Goal: Information Seeking & Learning: Learn about a topic

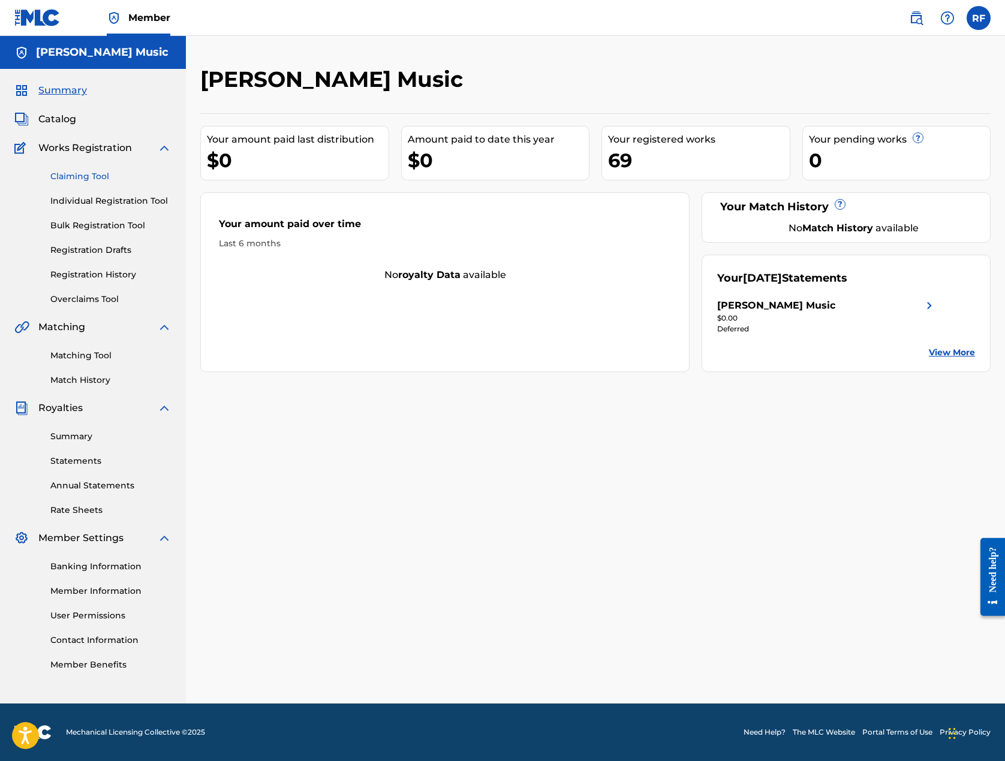
click at [108, 183] on link "Claiming Tool" at bounding box center [110, 176] width 121 height 13
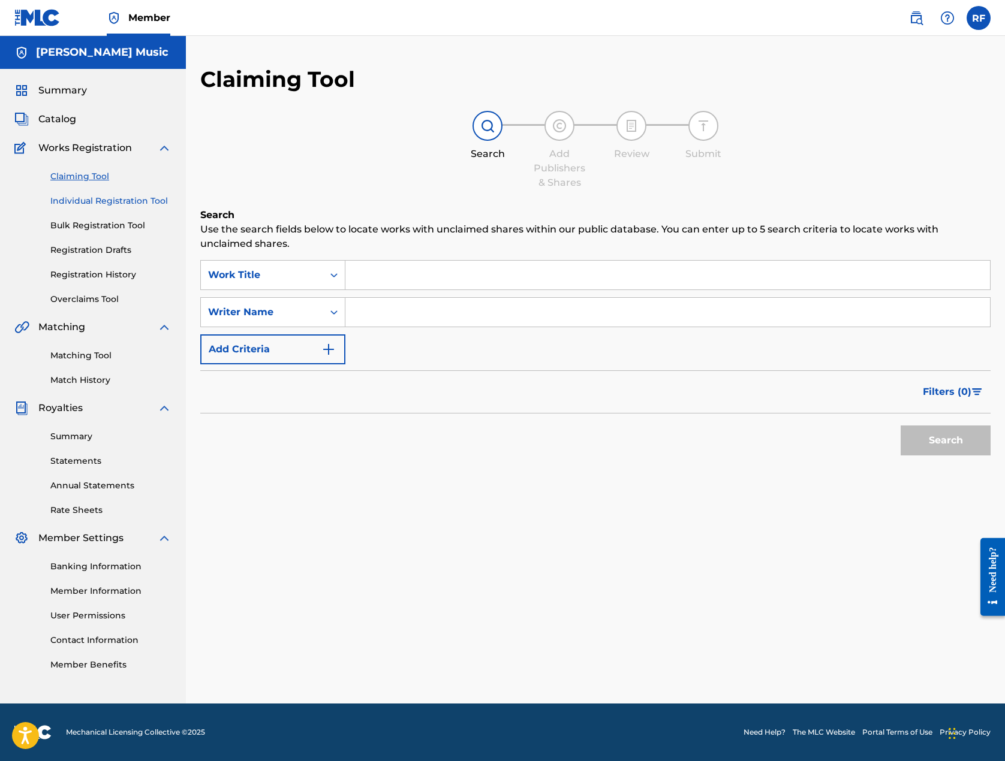
click at [110, 207] on link "Individual Registration Tool" at bounding box center [110, 201] width 121 height 13
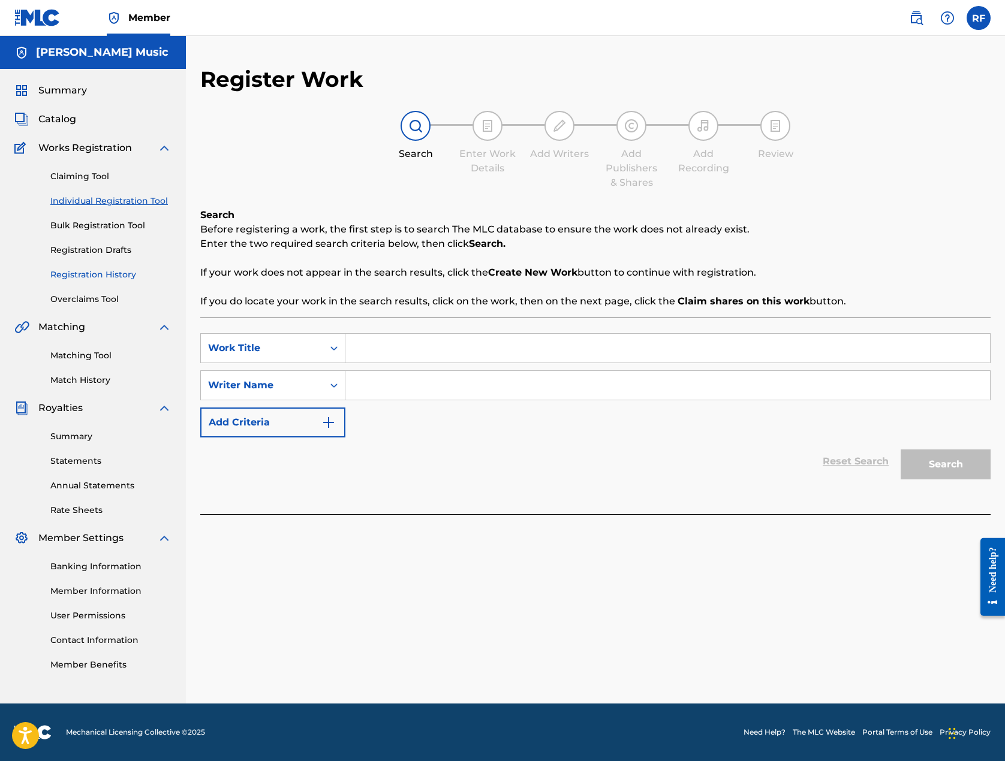
click at [107, 281] on link "Registration History" at bounding box center [110, 275] width 121 height 13
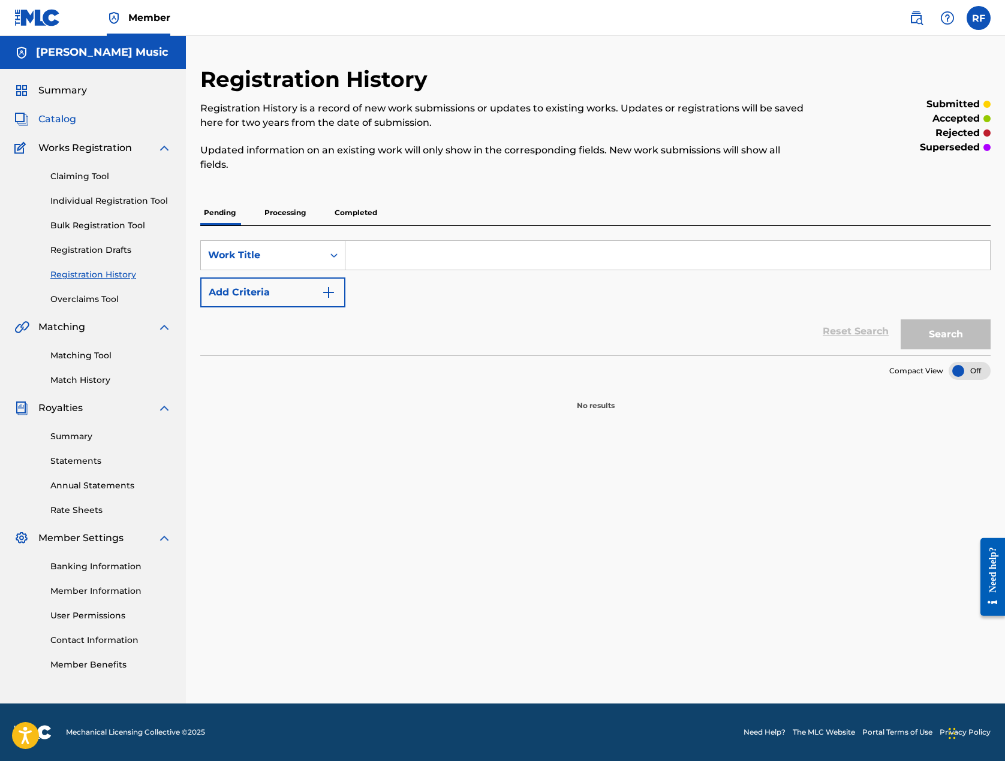
click at [64, 126] on span "Catalog" at bounding box center [57, 119] width 38 height 14
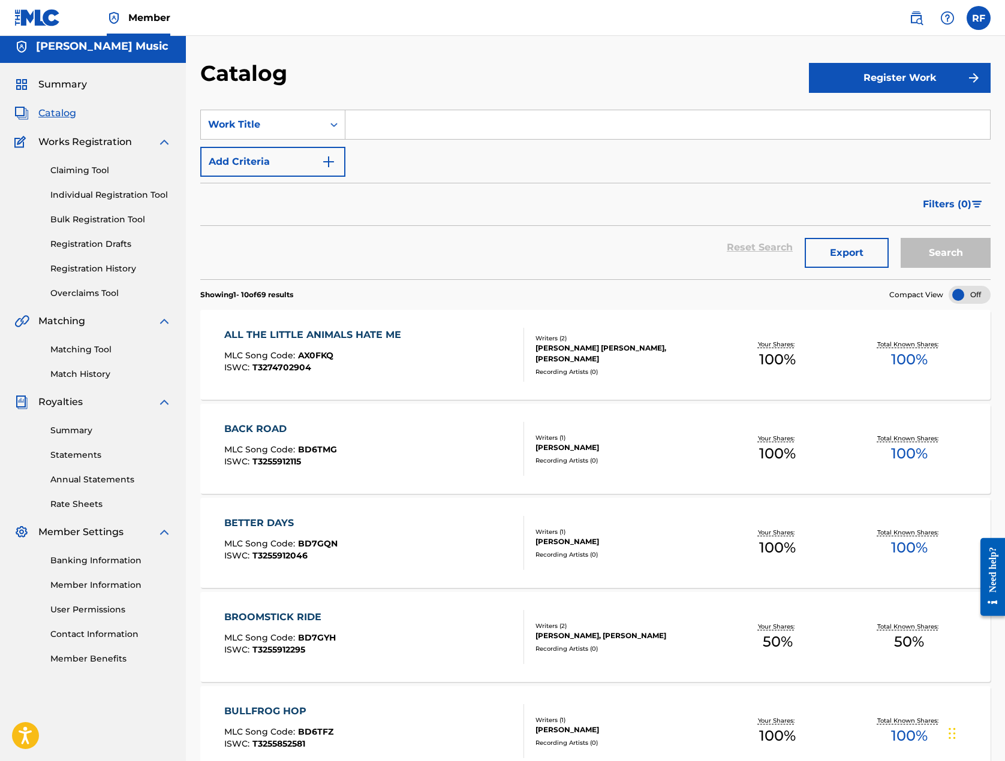
scroll to position [3, 0]
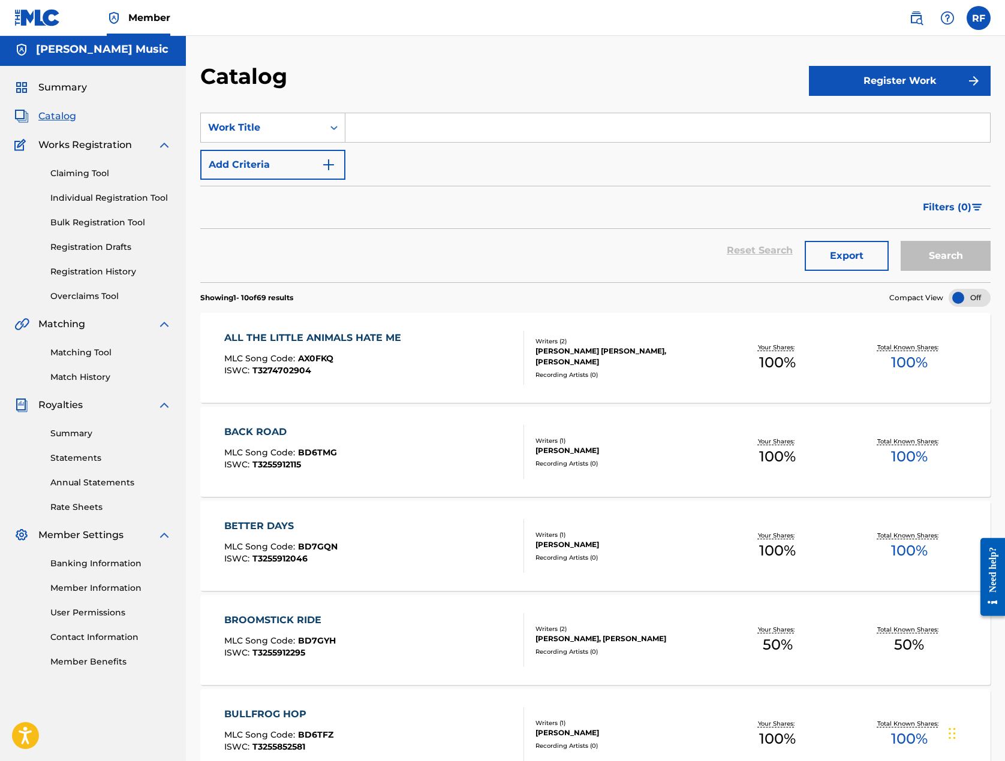
click at [99, 95] on div "Summary" at bounding box center [92, 87] width 157 height 14
click at [87, 95] on span "Summary" at bounding box center [62, 87] width 49 height 14
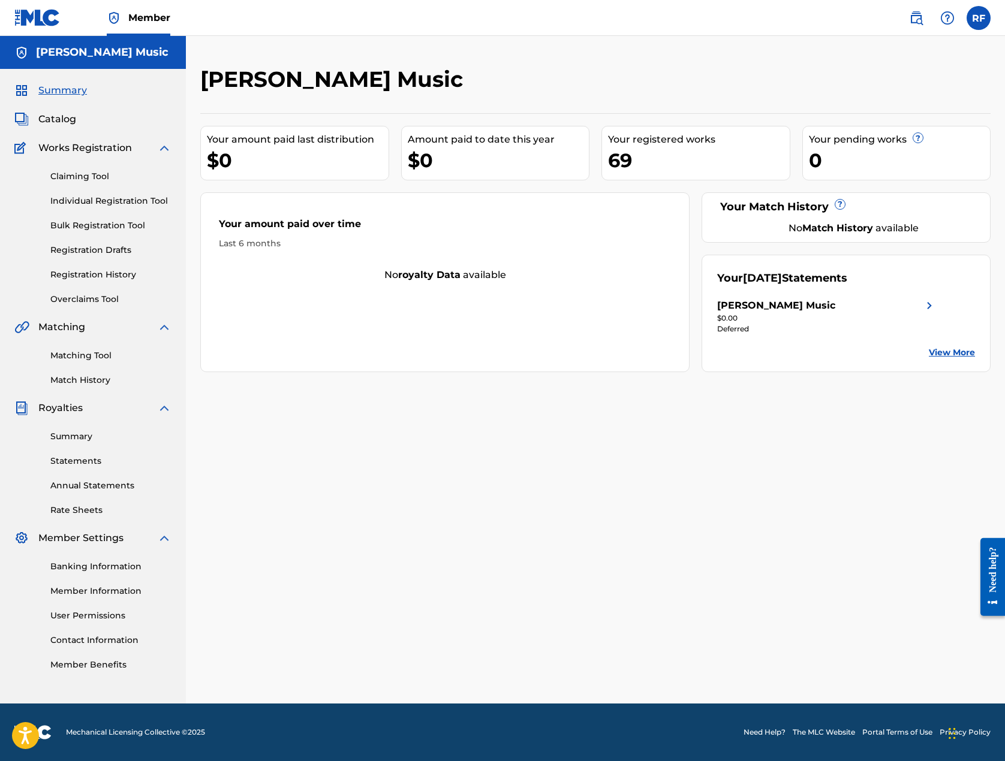
click at [84, 126] on div "Catalog" at bounding box center [92, 119] width 157 height 14
click at [76, 126] on span "Catalog" at bounding box center [57, 119] width 38 height 14
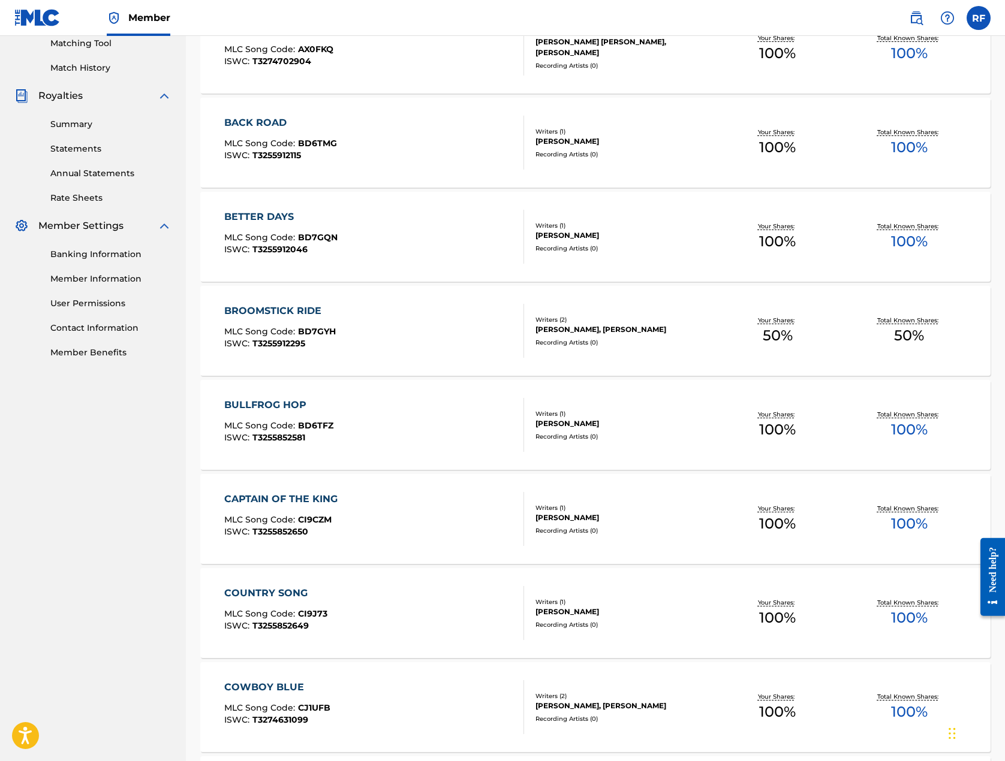
scroll to position [381, 0]
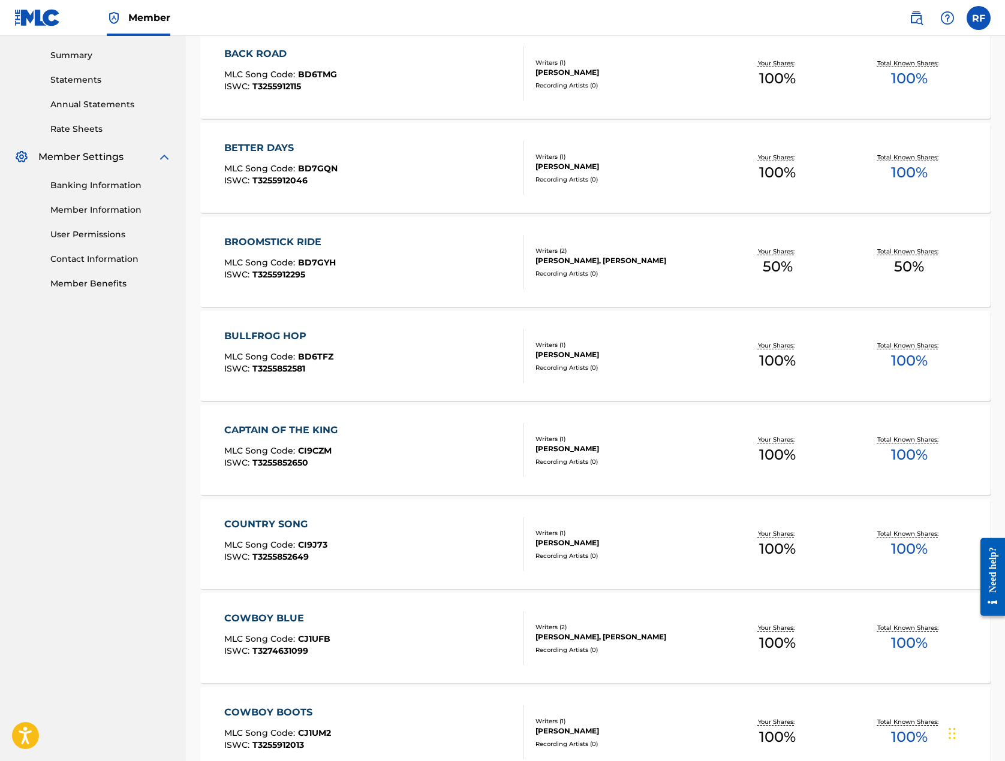
click at [343, 438] on div "CAPTAIN OF THE KING" at bounding box center [283, 430] width 119 height 14
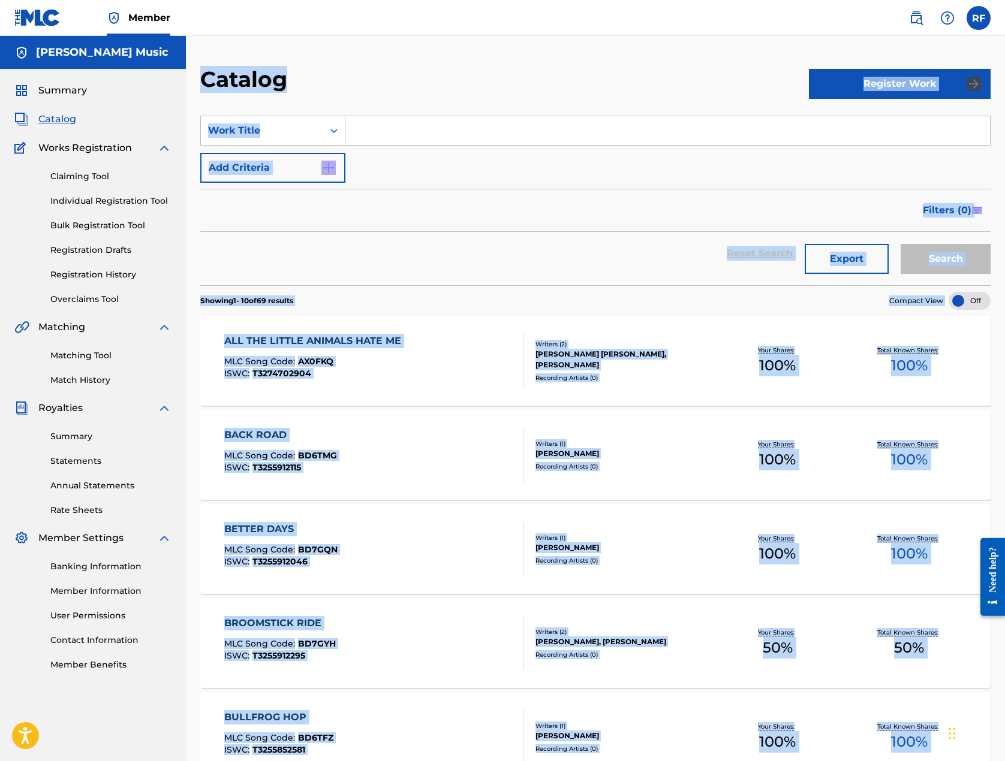
click at [355, 487] on div "Catalog Register Work SearchWithCriteria32965fcc-956e-469e-a00a-6b2b1f014bfa Wo…" at bounding box center [595, 690] width 819 height 1249
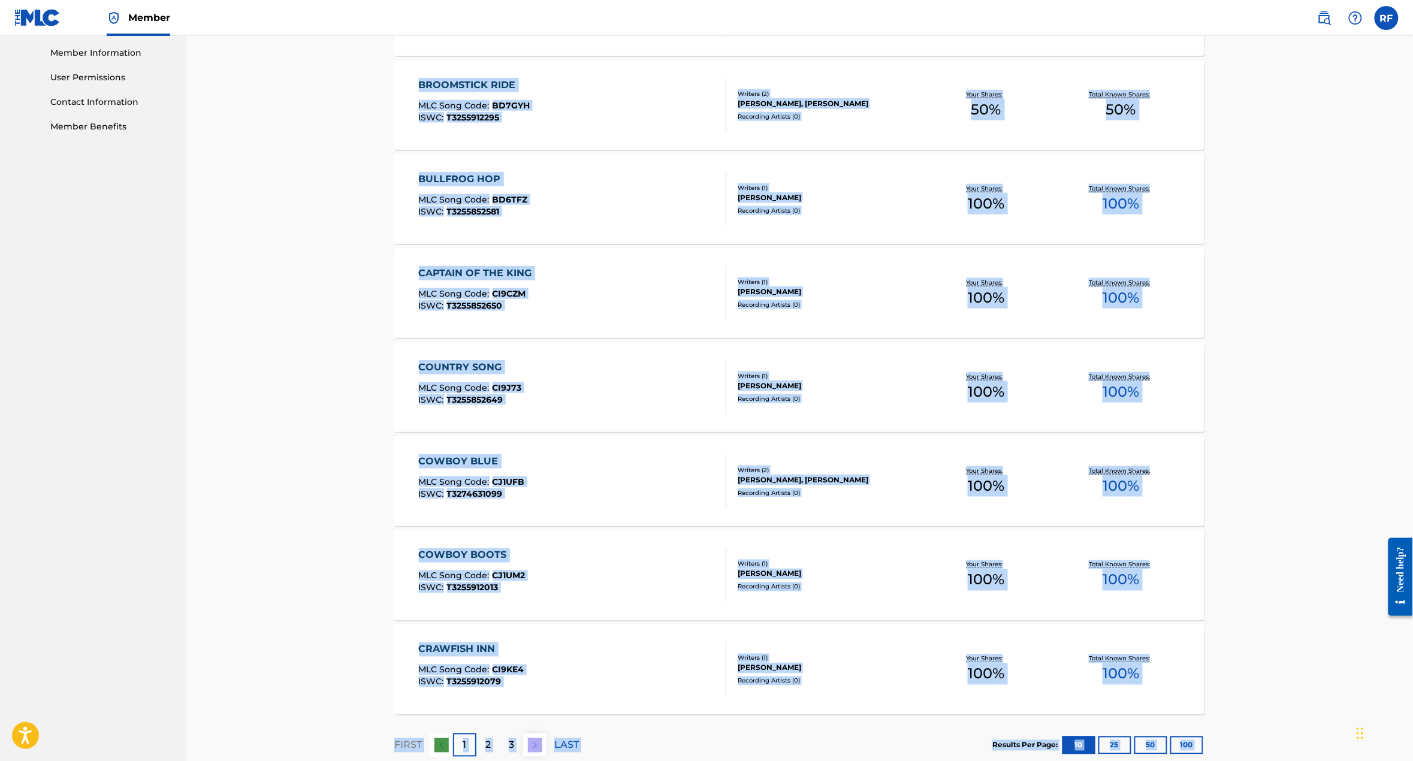
scroll to position [542, 0]
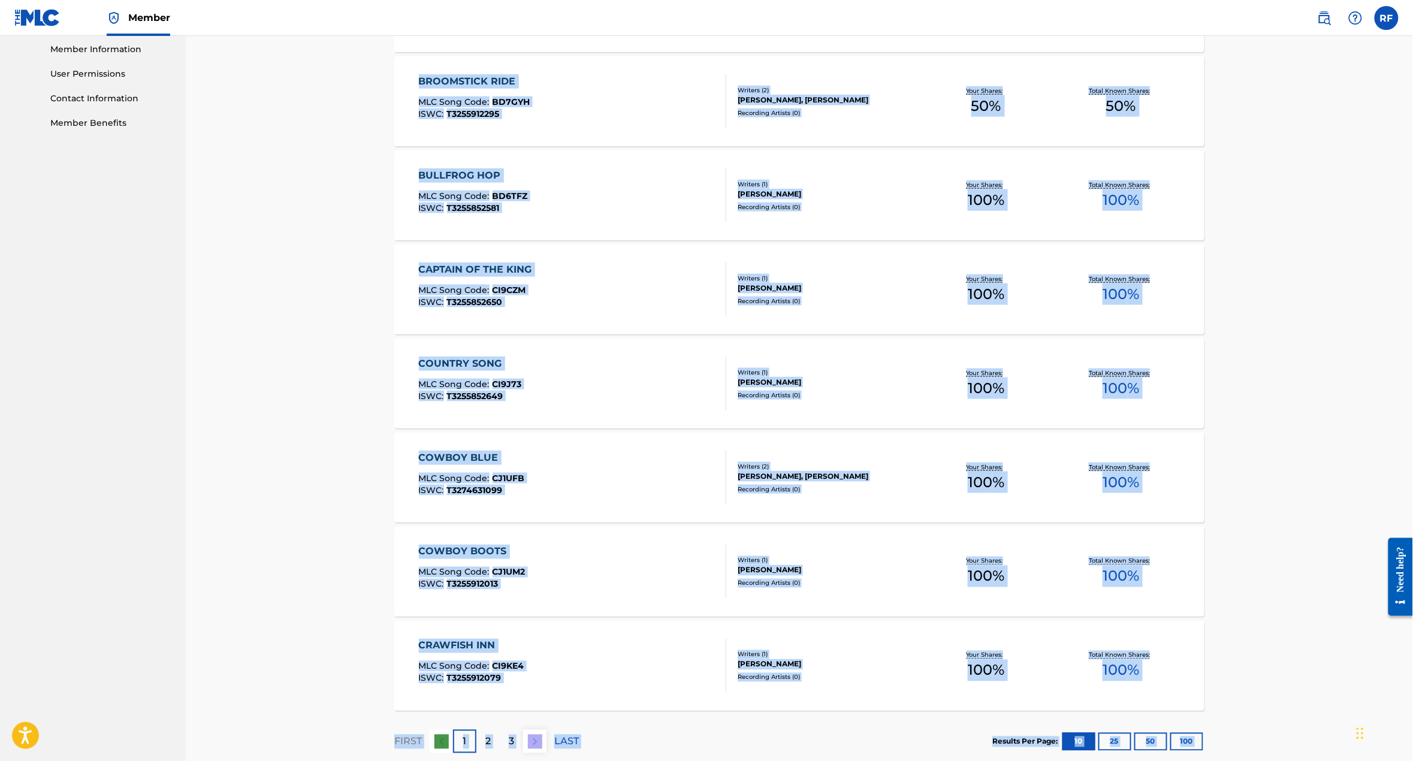
click at [464, 411] on div "COUNTRY SONG MLC Song Code : CI9J73 ISWC : T3255852649" at bounding box center [573, 384] width 308 height 54
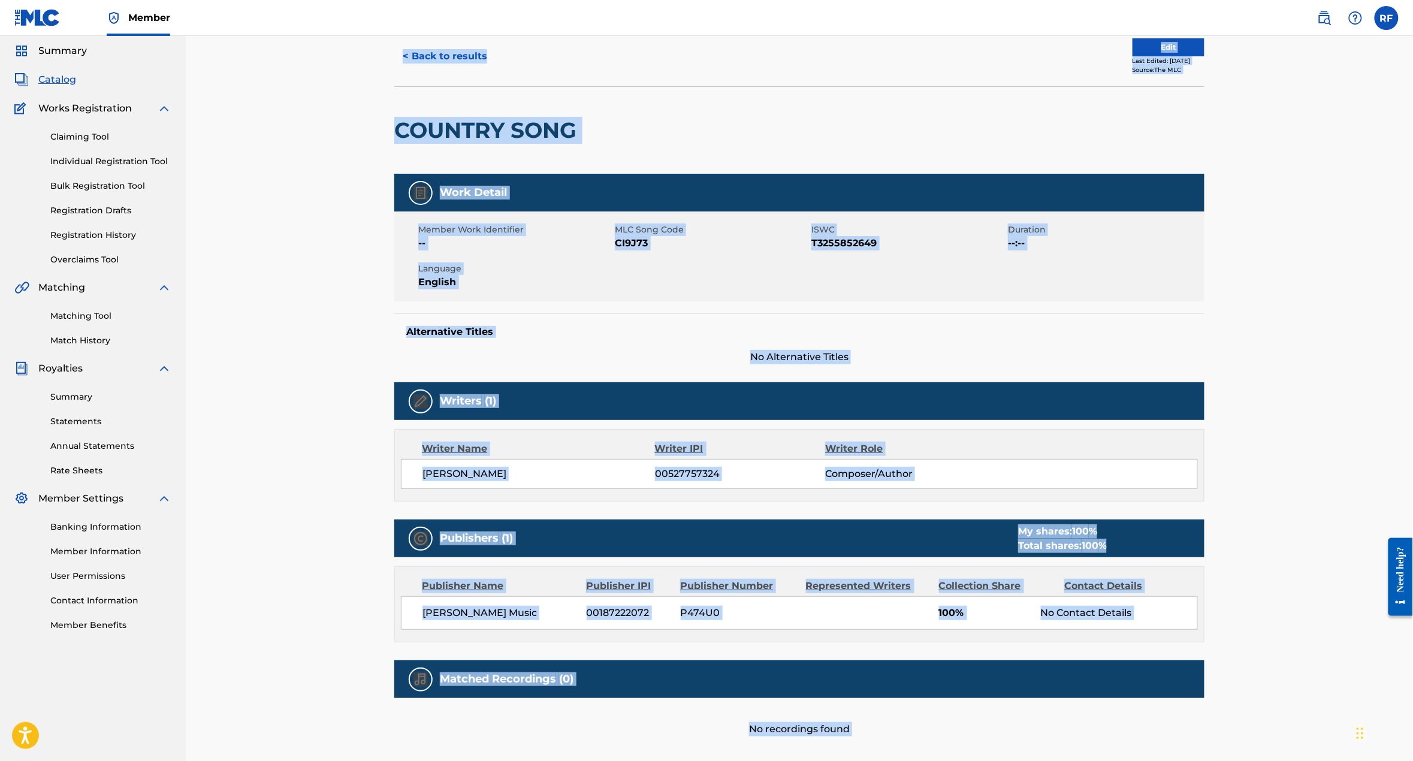
scroll to position [261, 0]
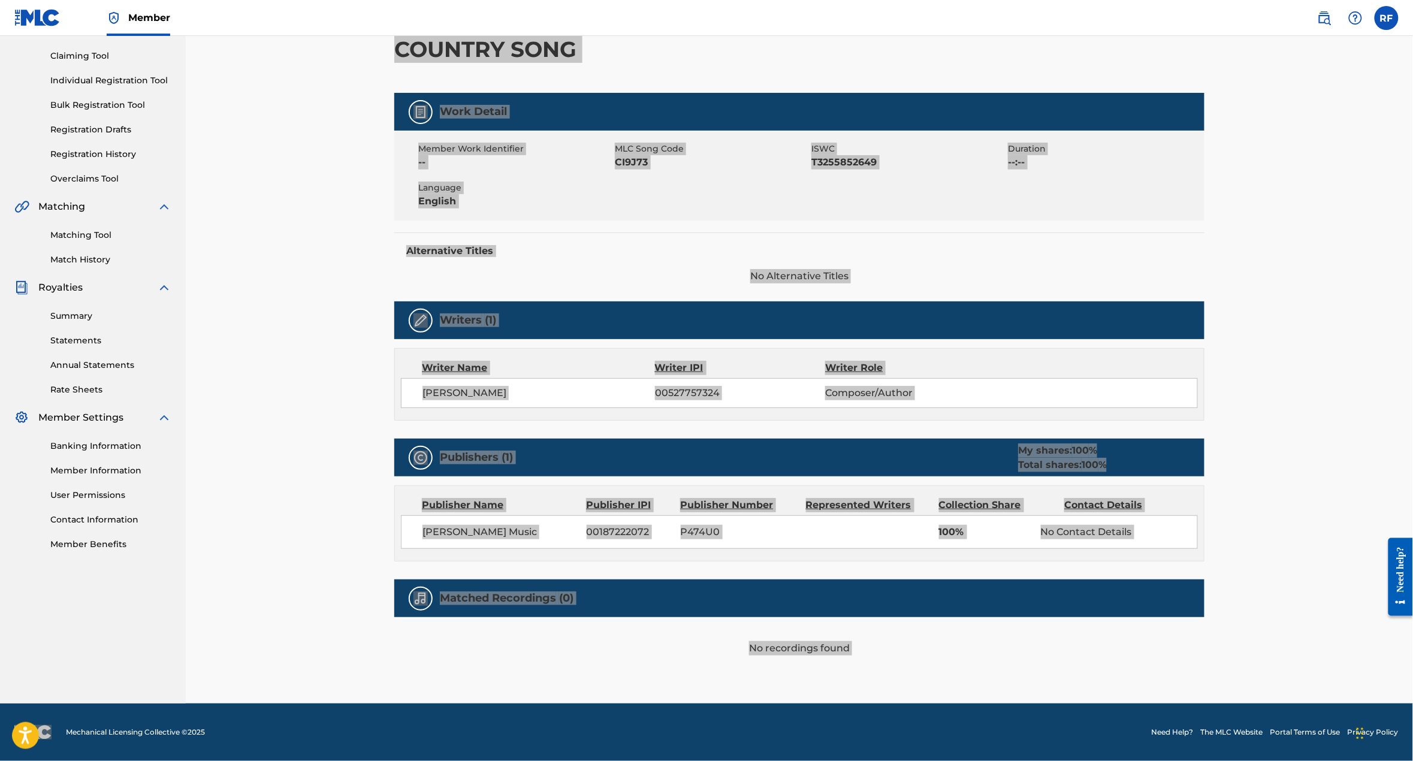
drag, startPoint x: 901, startPoint y: 213, endPoint x: 964, endPoint y: 96, distance: 133.0
click at [964, 131] on div "Member Work Identifier -- MLC Song Code CI9J73 ISWC T3255852649 Duration --:-- …" at bounding box center [799, 176] width 810 height 90
